Goal: Information Seeking & Learning: Check status

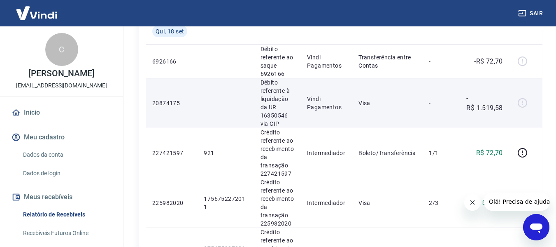
scroll to position [165, 0]
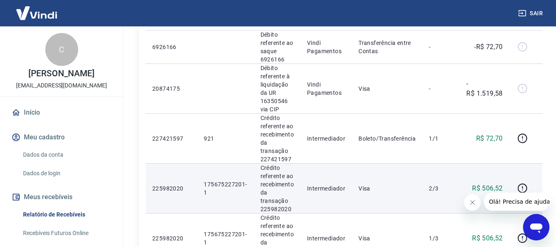
click at [213, 183] on p "175675227201-1" at bounding box center [225, 188] width 43 height 16
drag, startPoint x: 200, startPoint y: 184, endPoint x: 238, endPoint y: 189, distance: 38.3
click at [238, 189] on td "175675227201-1" at bounding box center [225, 188] width 56 height 50
copy p "175675227201-1"
